Goal: Information Seeking & Learning: Learn about a topic

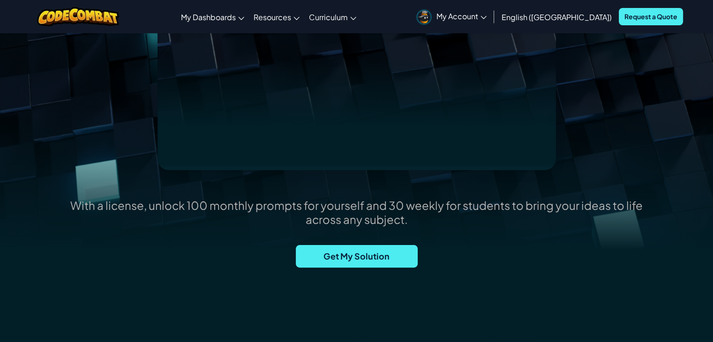
scroll to position [187, 0]
click at [352, 257] on span "Get My Solution" at bounding box center [357, 256] width 122 height 22
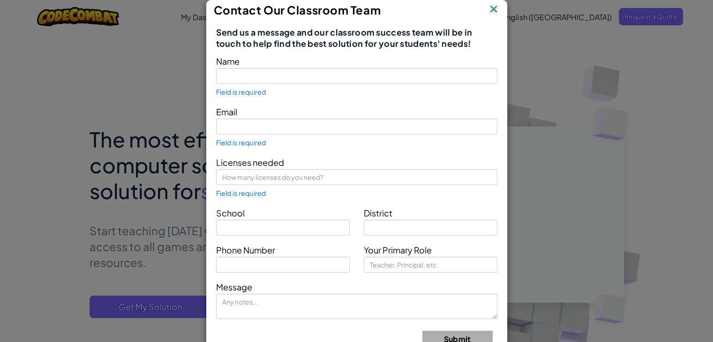
type input "[EMAIL_ADDRESS][DOMAIN_NAME]"
type input "Parent"
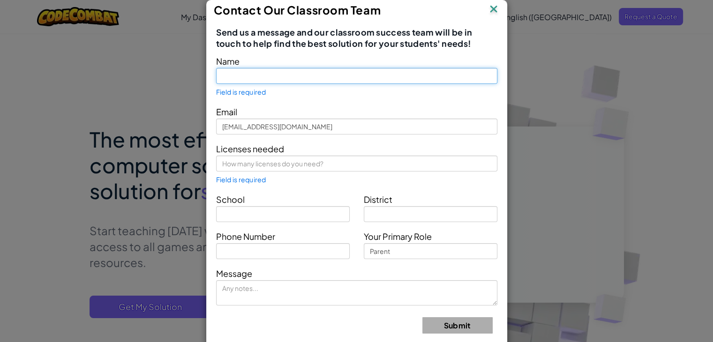
click at [255, 81] on input "text" at bounding box center [356, 76] width 281 height 16
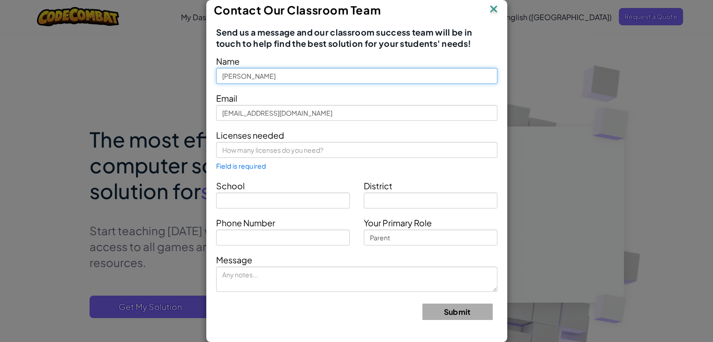
type input "[PERSON_NAME]"
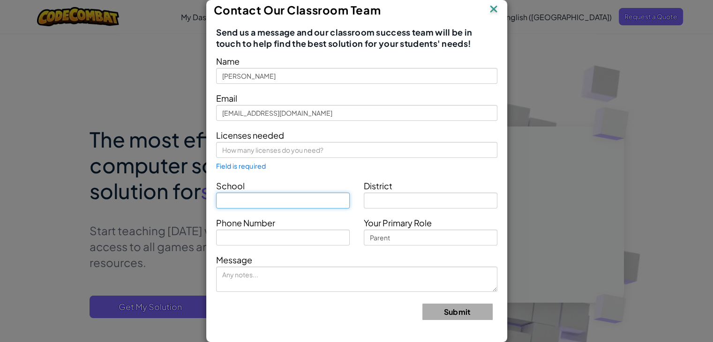
click at [245, 199] on input "text" at bounding box center [283, 201] width 134 height 16
type input "[GEOGRAPHIC_DATA]"
click at [364, 208] on form "Name [PERSON_NAME] Email [EMAIL_ADDRESS][DOMAIN_NAME] Licenses needed Field is …" at bounding box center [356, 190] width 281 height 273
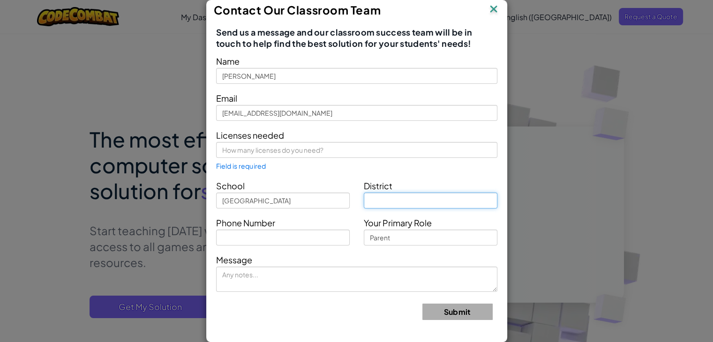
click at [416, 201] on input "text" at bounding box center [431, 201] width 134 height 16
click at [386, 204] on input "harrisoneville" at bounding box center [431, 201] width 134 height 16
click at [397, 201] on input "harrisoneville" at bounding box center [431, 201] width 134 height 16
drag, startPoint x: 419, startPoint y: 202, endPoint x: 406, endPoint y: 201, distance: 12.7
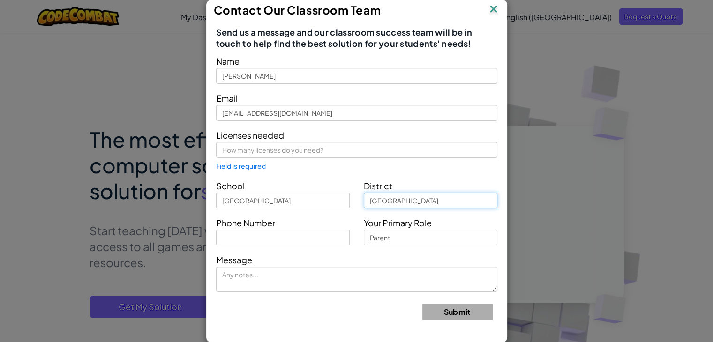
click at [406, 201] on input "[GEOGRAPHIC_DATA]" at bounding box center [431, 201] width 134 height 16
type input "[GEOGRAPHIC_DATA]"
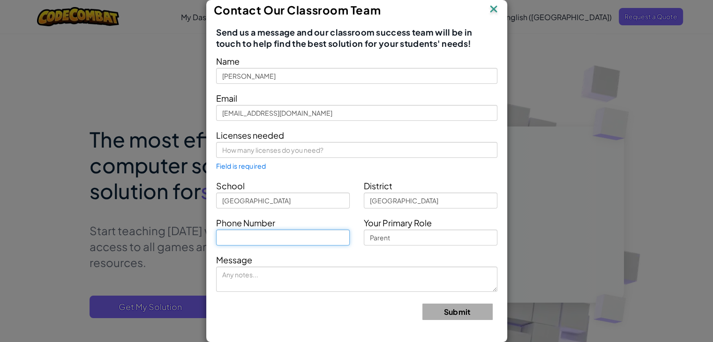
click at [240, 242] on input "text" at bounding box center [283, 238] width 134 height 16
type input "8166729339"
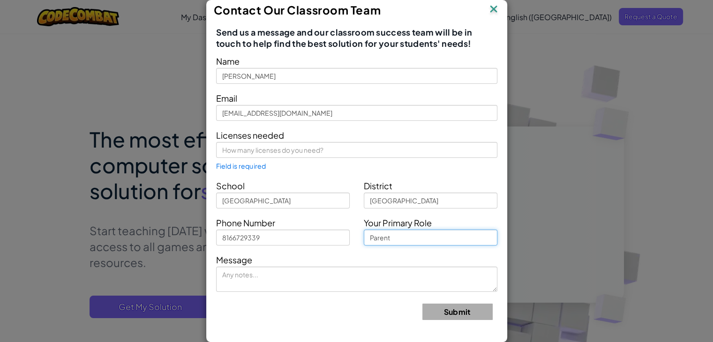
click at [388, 238] on input "Parent" at bounding box center [431, 238] width 134 height 16
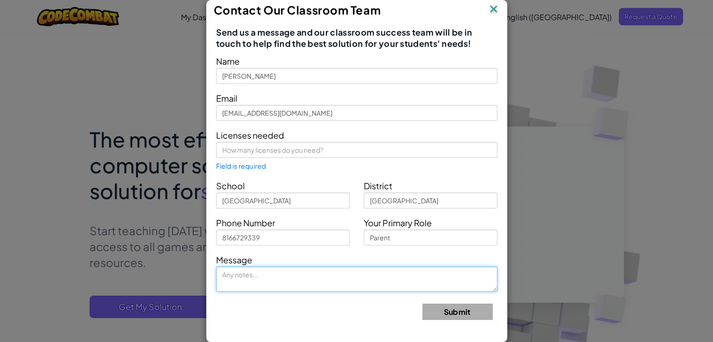
click at [330, 287] on textarea at bounding box center [356, 279] width 281 height 25
type textarea "detjeduethed"
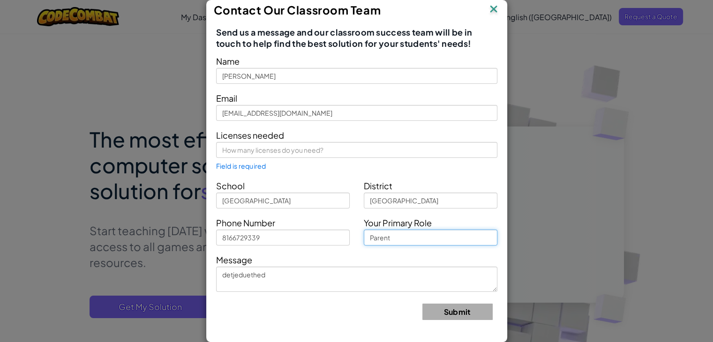
click at [411, 239] on input "Parent" at bounding box center [431, 238] width 134 height 16
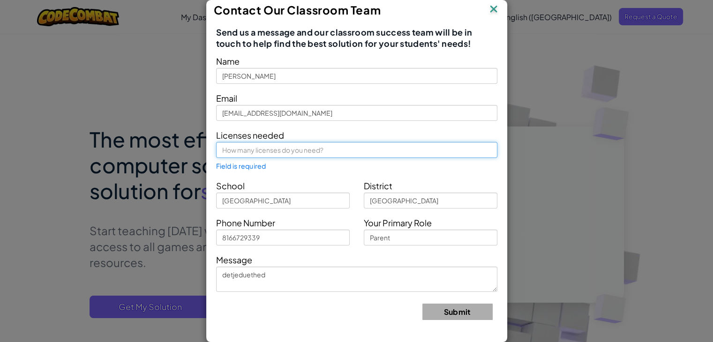
click at [274, 152] on input "text" at bounding box center [356, 150] width 281 height 16
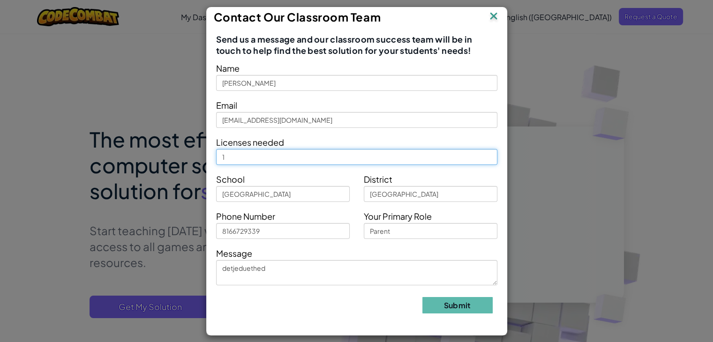
type input "1"
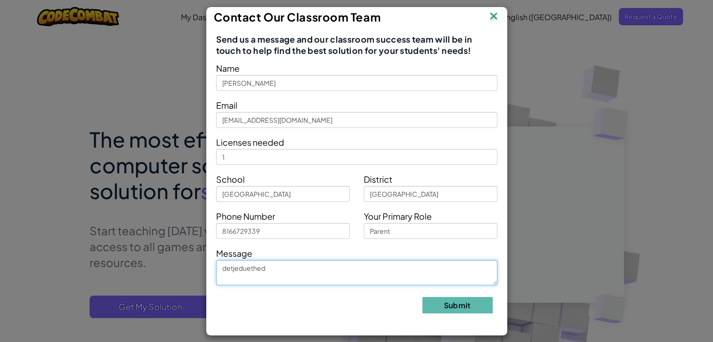
click at [401, 269] on textarea "detjeduethed" at bounding box center [356, 272] width 281 height 25
type textarea "d"
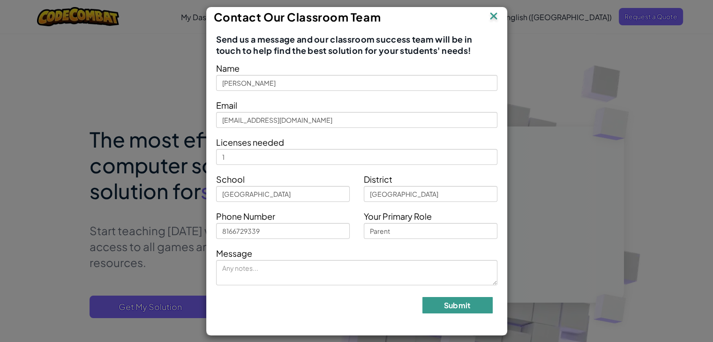
click at [432, 301] on button "Submit" at bounding box center [457, 305] width 70 height 16
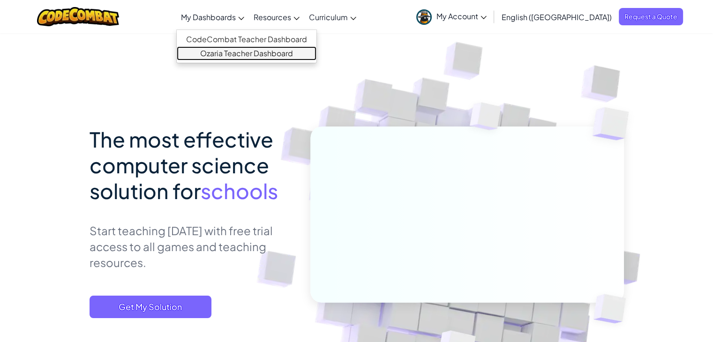
click at [263, 51] on link "Ozaria Teacher Dashboard" at bounding box center [247, 53] width 140 height 14
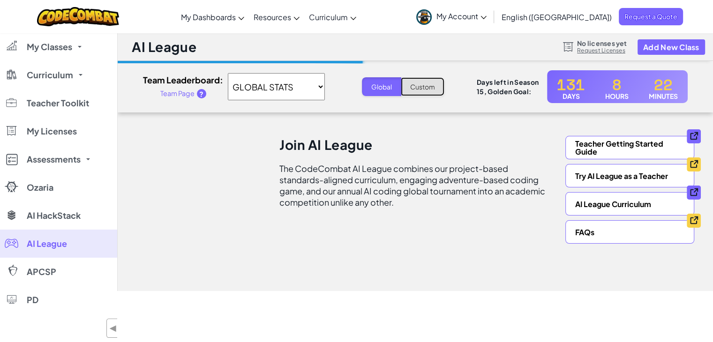
click at [423, 86] on button "Custom" at bounding box center [423, 86] width 44 height 19
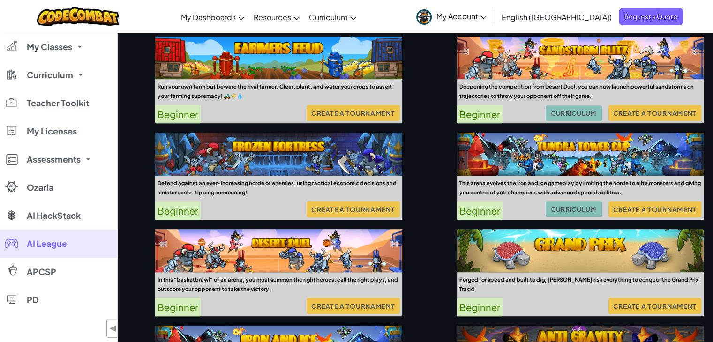
scroll to position [497, 0]
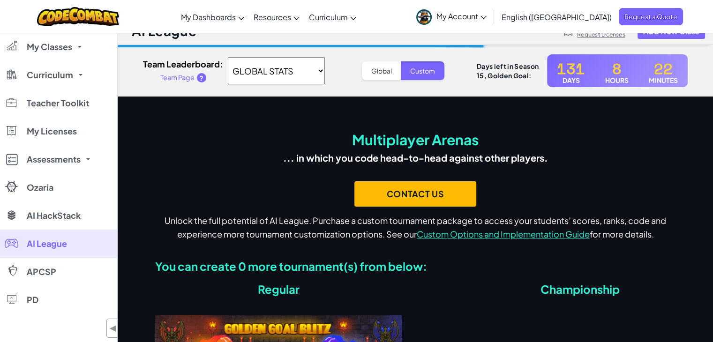
scroll to position [0, 0]
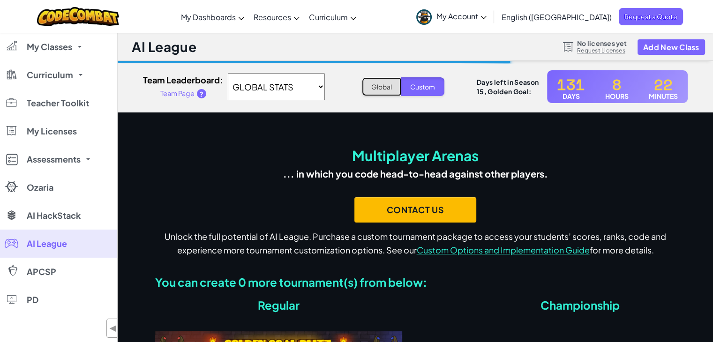
click at [376, 84] on button "Global" at bounding box center [381, 86] width 39 height 19
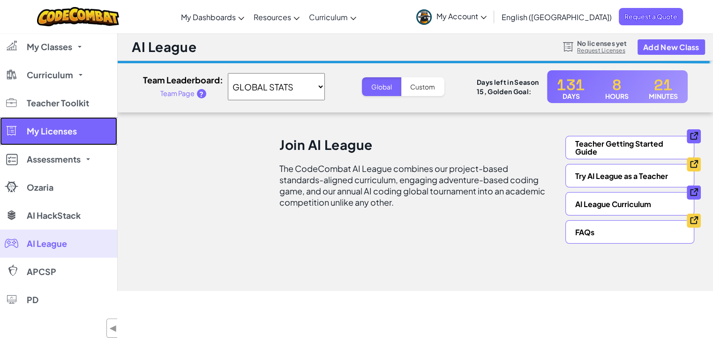
click at [47, 133] on span "My Licenses" at bounding box center [52, 131] width 50 height 8
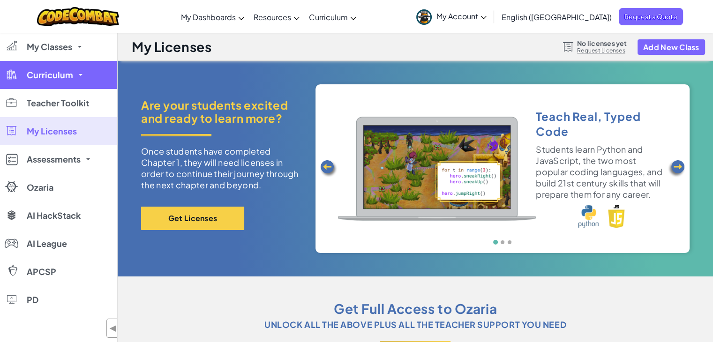
click at [52, 83] on link "Curriculum" at bounding box center [58, 75] width 117 height 28
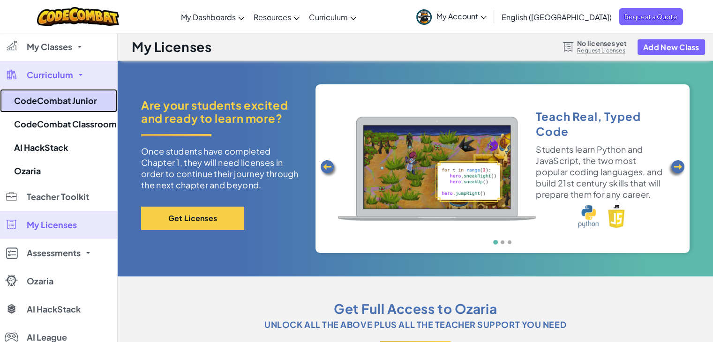
click at [49, 111] on link "CodeCombat Junior" at bounding box center [58, 100] width 117 height 23
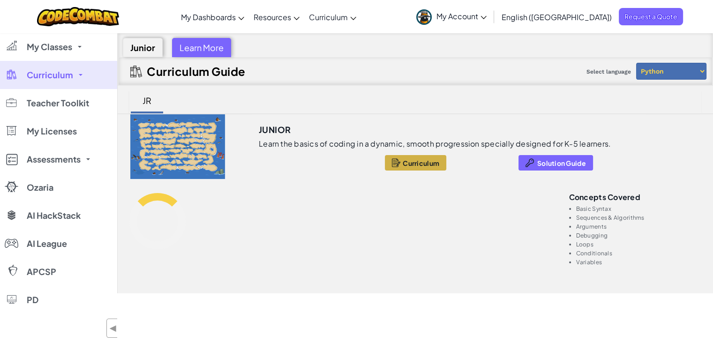
click at [412, 163] on span "Curriculum" at bounding box center [420, 162] width 37 height 7
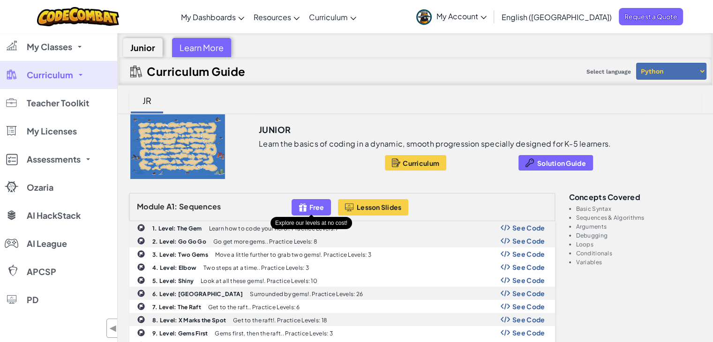
click at [311, 203] on span "Free" at bounding box center [316, 206] width 15 height 7
click at [308, 203] on div "Free" at bounding box center [310, 207] width 39 height 16
click at [308, 207] on div "Free" at bounding box center [310, 207] width 39 height 16
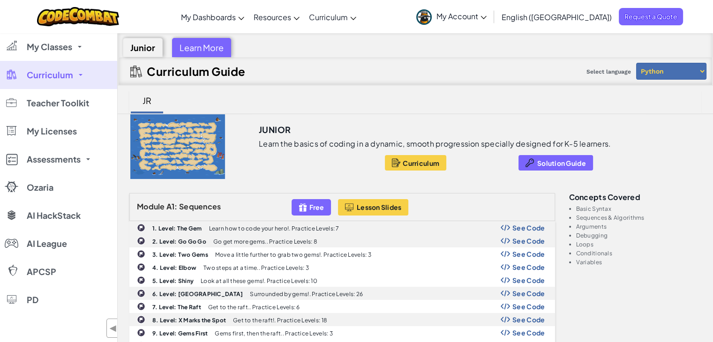
click at [308, 207] on div "Free" at bounding box center [310, 207] width 39 height 16
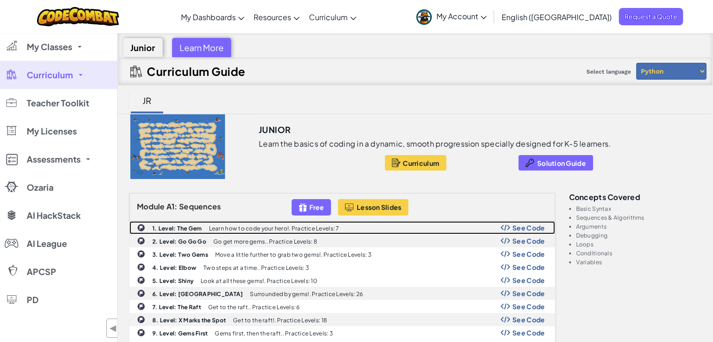
click at [301, 225] on p "Learn how to code your hero!. Practice Levels: 7" at bounding box center [274, 228] width 130 height 6
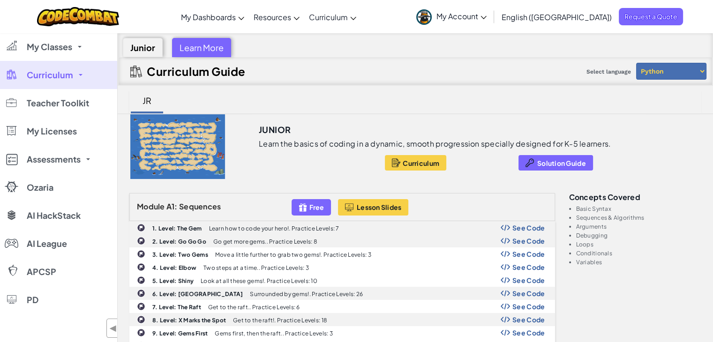
click at [75, 72] on link "Curriculum" at bounding box center [58, 75] width 117 height 28
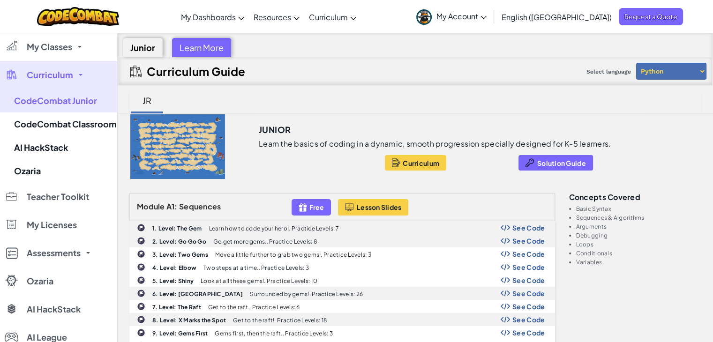
click at [157, 46] on div "Junior" at bounding box center [143, 47] width 40 height 19
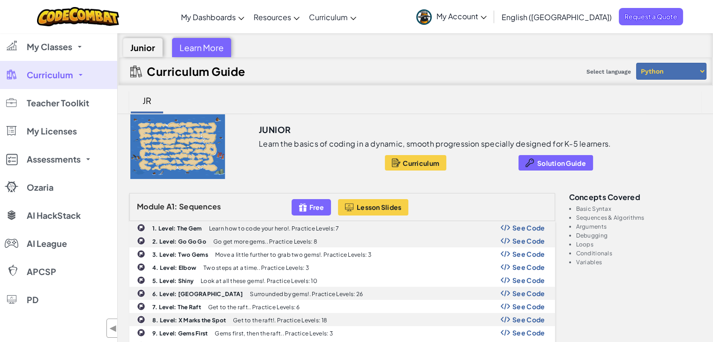
click at [54, 81] on link "Curriculum" at bounding box center [58, 75] width 117 height 28
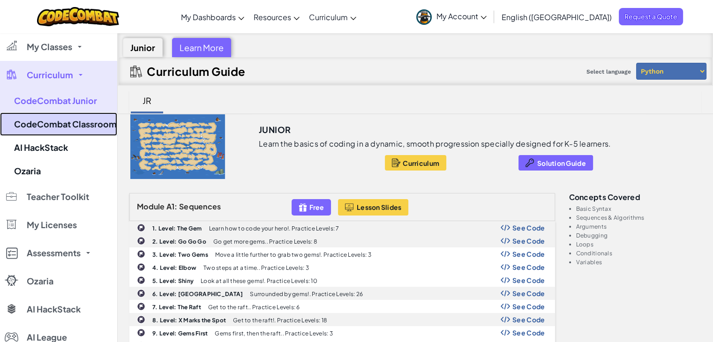
click at [55, 124] on link "CodeCombat Classroom" at bounding box center [58, 123] width 117 height 23
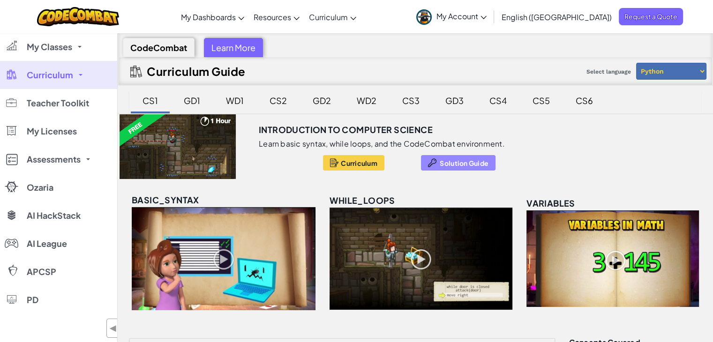
click at [446, 161] on span "Solution Guide" at bounding box center [463, 162] width 49 height 7
click at [352, 160] on span "Curriculum" at bounding box center [359, 162] width 37 height 7
click at [193, 96] on div "GD1" at bounding box center [191, 100] width 35 height 22
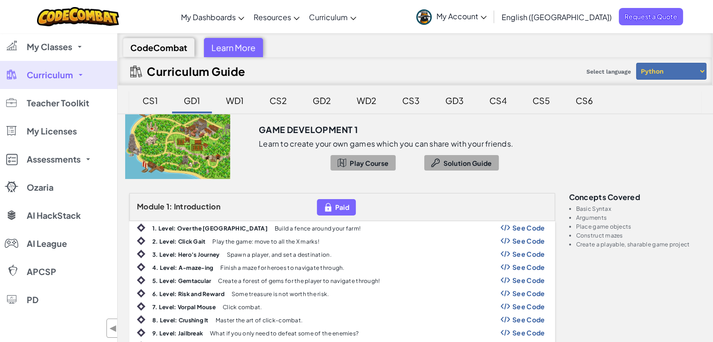
click at [585, 101] on div "CS6" at bounding box center [584, 100] width 36 height 22
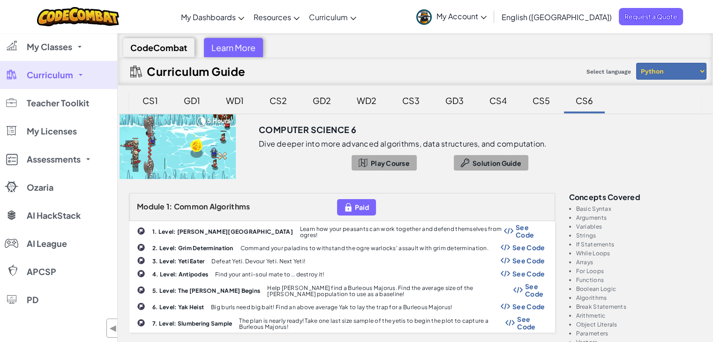
click at [324, 109] on div "GD2" at bounding box center [321, 100] width 37 height 22
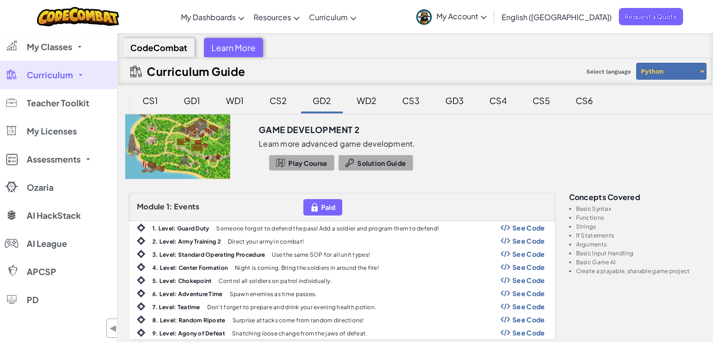
click at [267, 96] on div "CS2" at bounding box center [278, 100] width 36 height 22
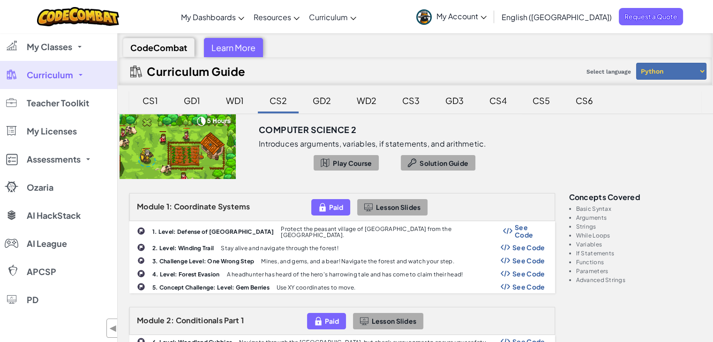
click at [190, 103] on div "GD1" at bounding box center [191, 100] width 35 height 22
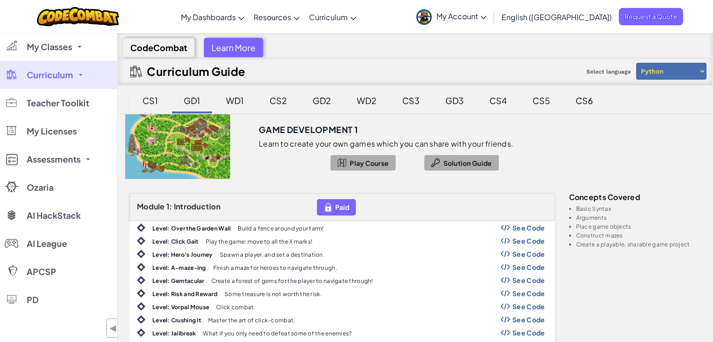
click at [154, 104] on div "CS1" at bounding box center [150, 100] width 34 height 22
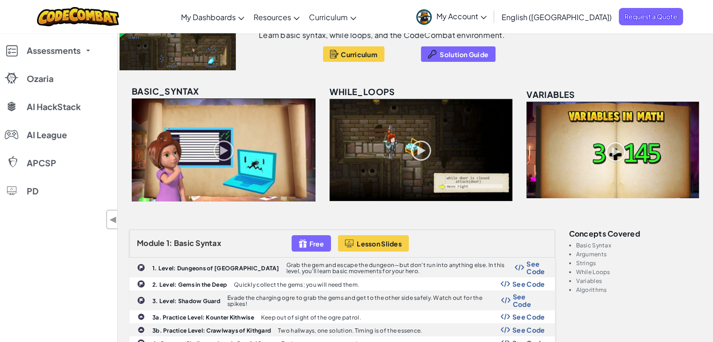
scroll to position [112, 0]
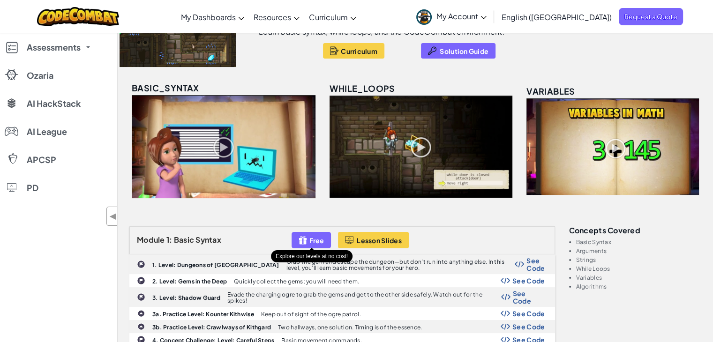
click at [315, 238] on span "Free" at bounding box center [316, 240] width 15 height 7
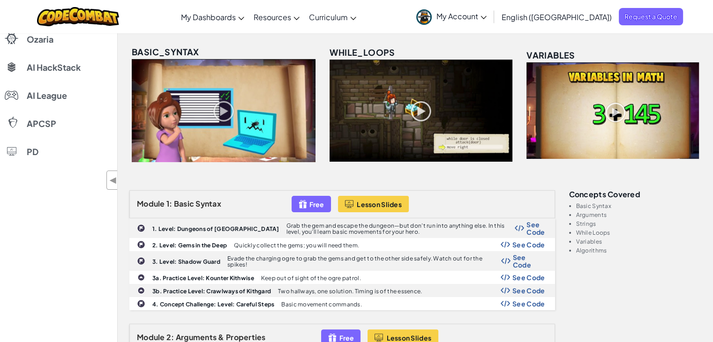
scroll to position [148, 0]
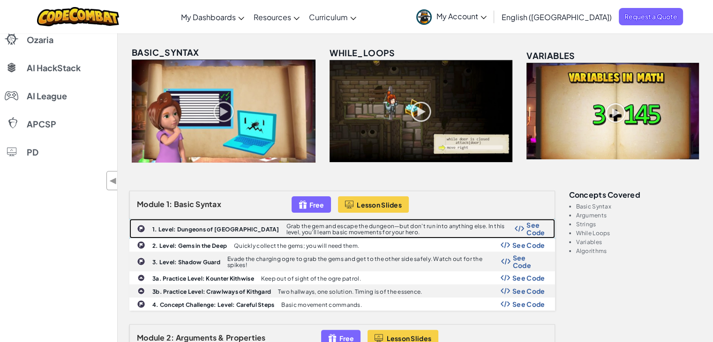
click at [196, 227] on b "1. Level: Dungeons of Kithgard" at bounding box center [215, 229] width 127 height 7
